Goal: Task Accomplishment & Management: Complete application form

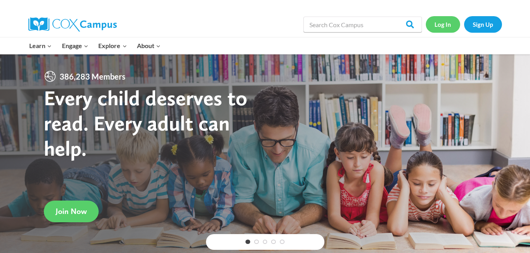
click at [445, 23] on link "Log In" at bounding box center [443, 24] width 34 height 16
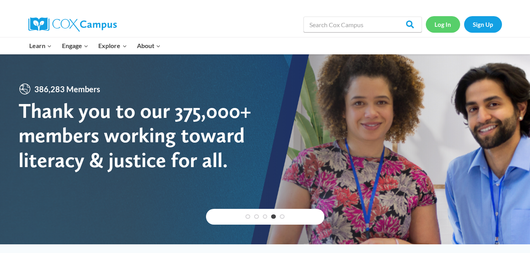
click at [448, 26] on link "Log In" at bounding box center [443, 24] width 34 height 16
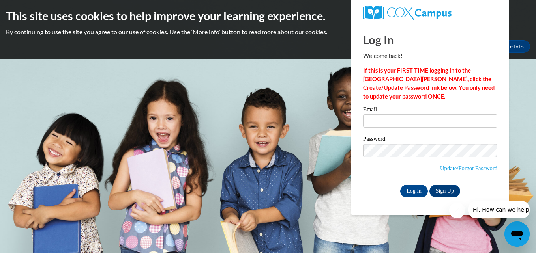
type input "[EMAIL_ADDRESS][DOMAIN_NAME]"
click at [413, 193] on input "Log In" at bounding box center [414, 191] width 28 height 13
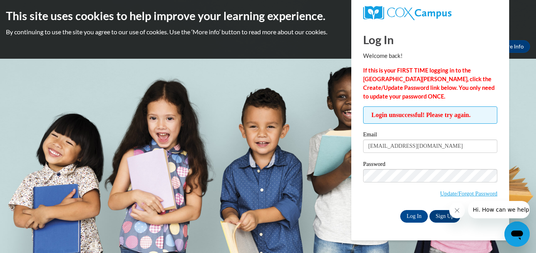
click at [451, 218] on div at bounding box center [489, 209] width 81 height 17
click at [443, 215] on link "Sign Up" at bounding box center [445, 216] width 31 height 13
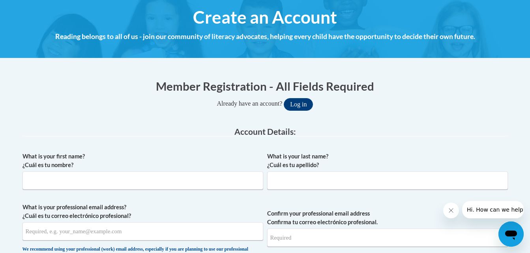
scroll to position [153, 0]
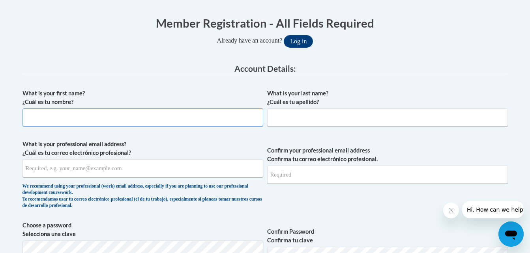
click at [228, 115] on input "What is your first name? ¿Cuál es tu nombre?" at bounding box center [143, 118] width 241 height 18
type input "kayla"
click at [289, 116] on input "What is your last name? ¿Cuál es tu apellido?" at bounding box center [387, 118] width 241 height 18
type input "[PERSON_NAME]"
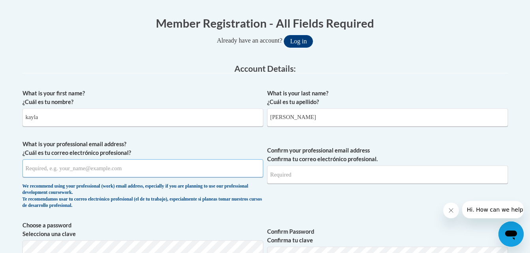
click at [168, 167] on input "What is your professional email address? ¿Cuál es tu correo electrónico profesi…" at bounding box center [143, 168] width 241 height 18
type input "[EMAIL_ADDRESS][DOMAIN_NAME]"
click at [357, 198] on span "Confirm your professional email address Confirma tu correo electrónico profesio…" at bounding box center [387, 176] width 241 height 73
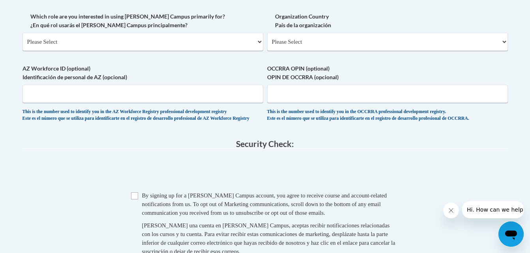
scroll to position [472, 0]
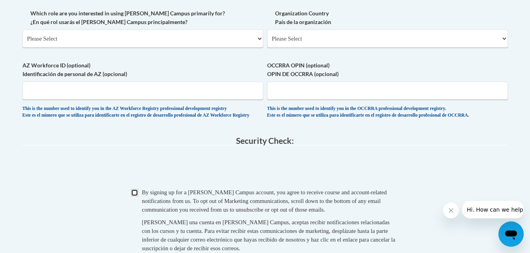
click at [135, 197] on input "Checkbox" at bounding box center [134, 192] width 7 height 7
checkbox input "true"
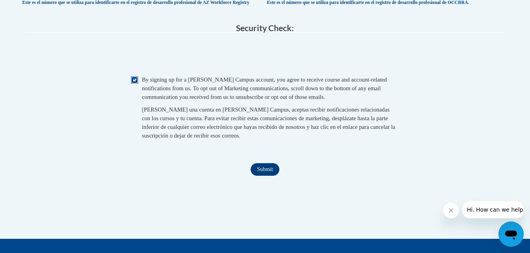
scroll to position [601, 0]
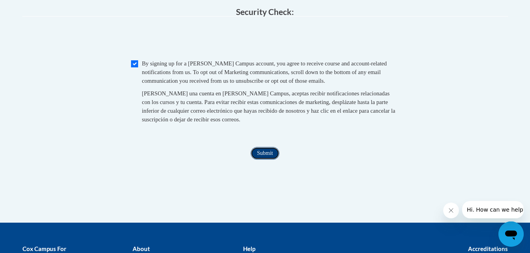
click at [268, 160] on input "Submit" at bounding box center [265, 153] width 28 height 13
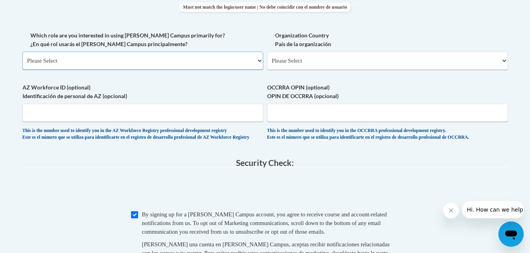
scroll to position [426, 0]
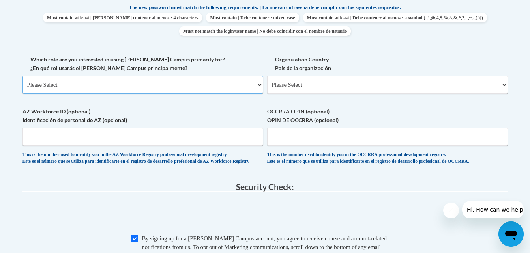
click at [207, 82] on select "Please Select College/University | Colegio/Universidad Community/Nonprofit Part…" at bounding box center [143, 85] width 241 height 18
select select "fbf2d438-af2f-41f8-98f1-81c410e29de3"
click at [23, 76] on select "Please Select College/University | Colegio/Universidad Community/Nonprofit Part…" at bounding box center [143, 85] width 241 height 18
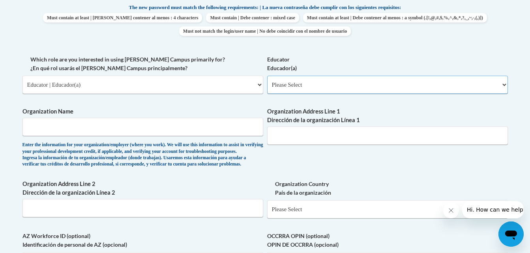
click at [342, 80] on select "Please Select Early Learning/Daycare Teacher/Family Home Care Provider | Maestr…" at bounding box center [387, 85] width 241 height 18
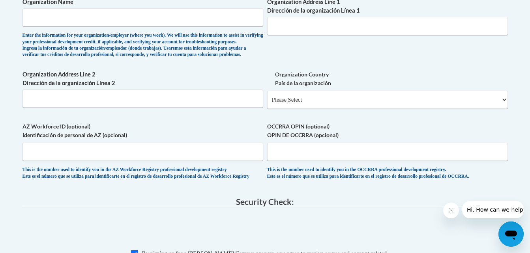
scroll to position [524, 0]
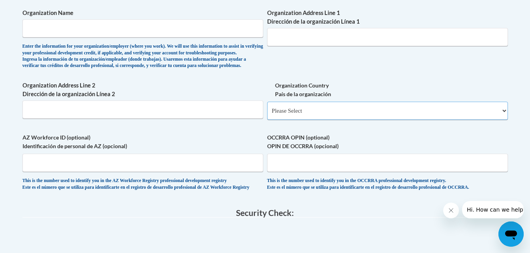
click at [383, 120] on select "Please Select [GEOGRAPHIC_DATA] | [GEOGRAPHIC_DATA] Outside of [GEOGRAPHIC_DATA…" at bounding box center [387, 111] width 241 height 18
click at [500, 120] on select "Please Select [GEOGRAPHIC_DATA] | [GEOGRAPHIC_DATA] Outside of [GEOGRAPHIC_DATA…" at bounding box center [387, 111] width 241 height 18
select select "ad49bcad-a171-4b2e-b99c-48b446064914"
click at [267, 114] on select "Please Select [GEOGRAPHIC_DATA] | [GEOGRAPHIC_DATA] Outside of [GEOGRAPHIC_DATA…" at bounding box center [387, 111] width 241 height 18
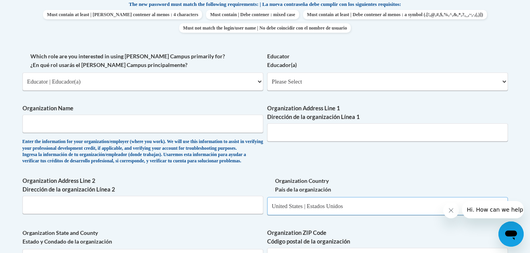
scroll to position [433, 0]
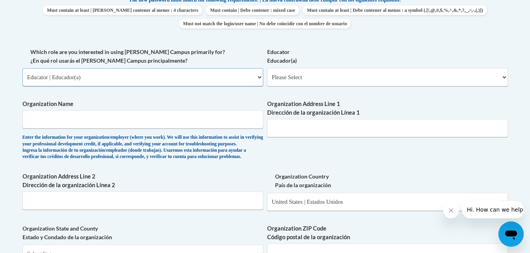
click at [255, 79] on select "Please Select College/University | Colegio/Universidad Community/Nonprofit Part…" at bounding box center [143, 77] width 241 height 18
click at [294, 81] on select "Please Select Early Learning/Daycare Teacher/Family Home Care Provider | Maestr…" at bounding box center [387, 77] width 241 height 18
select select "67563ca1-16dc-4830-a7b3-94a34bed3689"
click at [267, 68] on select "Please Select Early Learning/Daycare Teacher/Family Home Care Provider | Maestr…" at bounding box center [387, 77] width 241 height 18
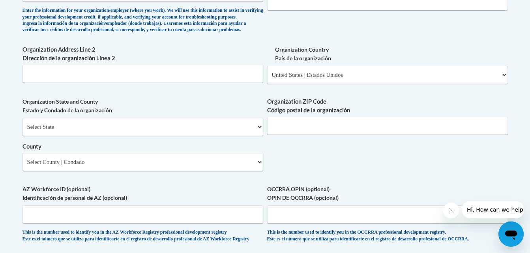
scroll to position [546, 0]
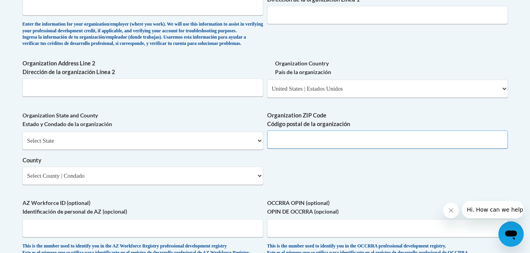
click at [378, 149] on input "Organization ZIP Code Código postal de la organización" at bounding box center [387, 140] width 241 height 18
type input "39218"
click at [255, 150] on select "Select State [US_STATE] [US_STATE] [US_STATE] [US_STATE] [US_STATE] [US_STATE] …" at bounding box center [143, 141] width 241 height 18
select select "[US_STATE]"
click at [23, 145] on select "Select State [US_STATE] [US_STATE] [US_STATE] [US_STATE] [US_STATE] [US_STATE] …" at bounding box center [143, 141] width 241 height 18
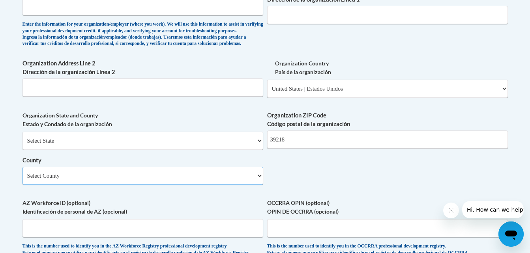
click at [227, 185] on select "Select County Adams [PERSON_NAME] Amite [PERSON_NAME] [PERSON_NAME] Chickasaw C…" at bounding box center [143, 176] width 241 height 18
select select "[PERSON_NAME]"
click at [23, 180] on select "Select County Adams [PERSON_NAME] Amite [PERSON_NAME] [PERSON_NAME] Chickasaw C…" at bounding box center [143, 176] width 241 height 18
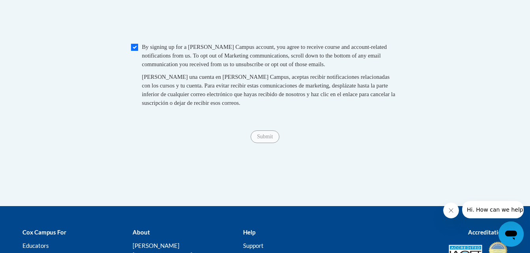
scroll to position [846, 0]
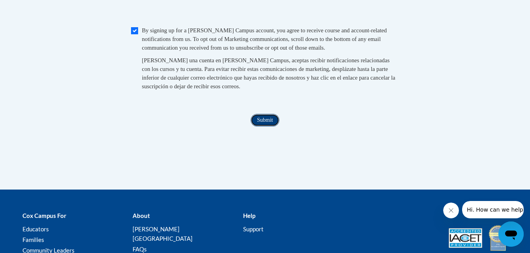
click at [267, 127] on input "Submit" at bounding box center [265, 120] width 28 height 13
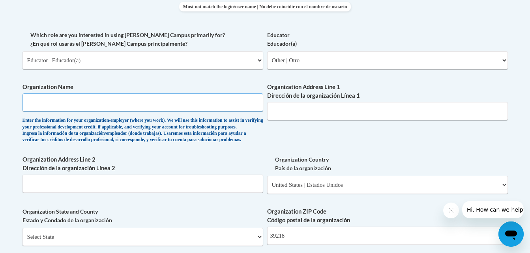
scroll to position [442, 0]
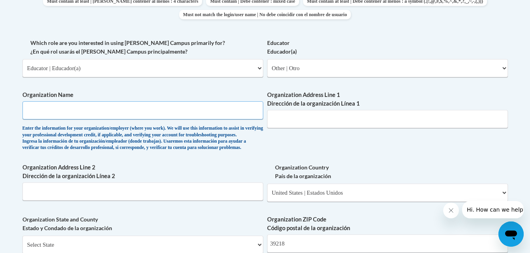
click at [84, 110] on input "Organization Name" at bounding box center [143, 110] width 241 height 18
type input "early education preschool"
click at [284, 164] on div "What is your first name? ¿Cuál es tu nombre? [PERSON_NAME] What is your last na…" at bounding box center [266, 82] width 486 height 572
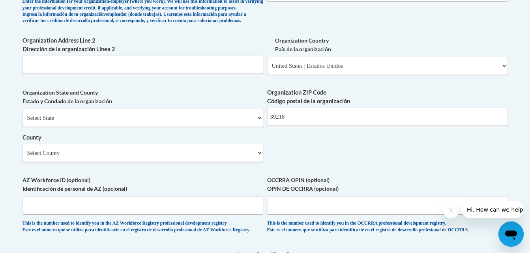
scroll to position [561, 0]
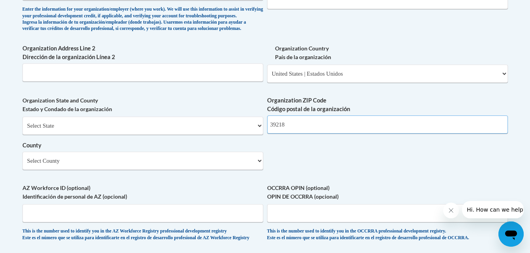
click at [403, 134] on input "39218" at bounding box center [387, 125] width 241 height 18
click at [199, 81] on input "Organization Address Line 2 Dirección de la organización Línea 2" at bounding box center [143, 73] width 241 height 18
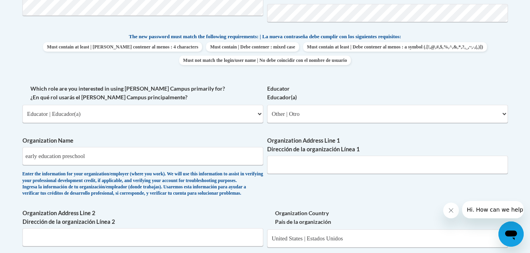
scroll to position [748, 0]
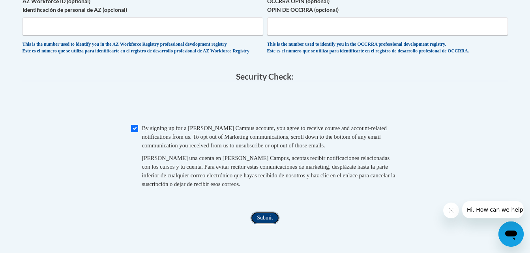
click at [269, 225] on input "Submit" at bounding box center [265, 218] width 28 height 13
